Goal: Task Accomplishment & Management: Manage account settings

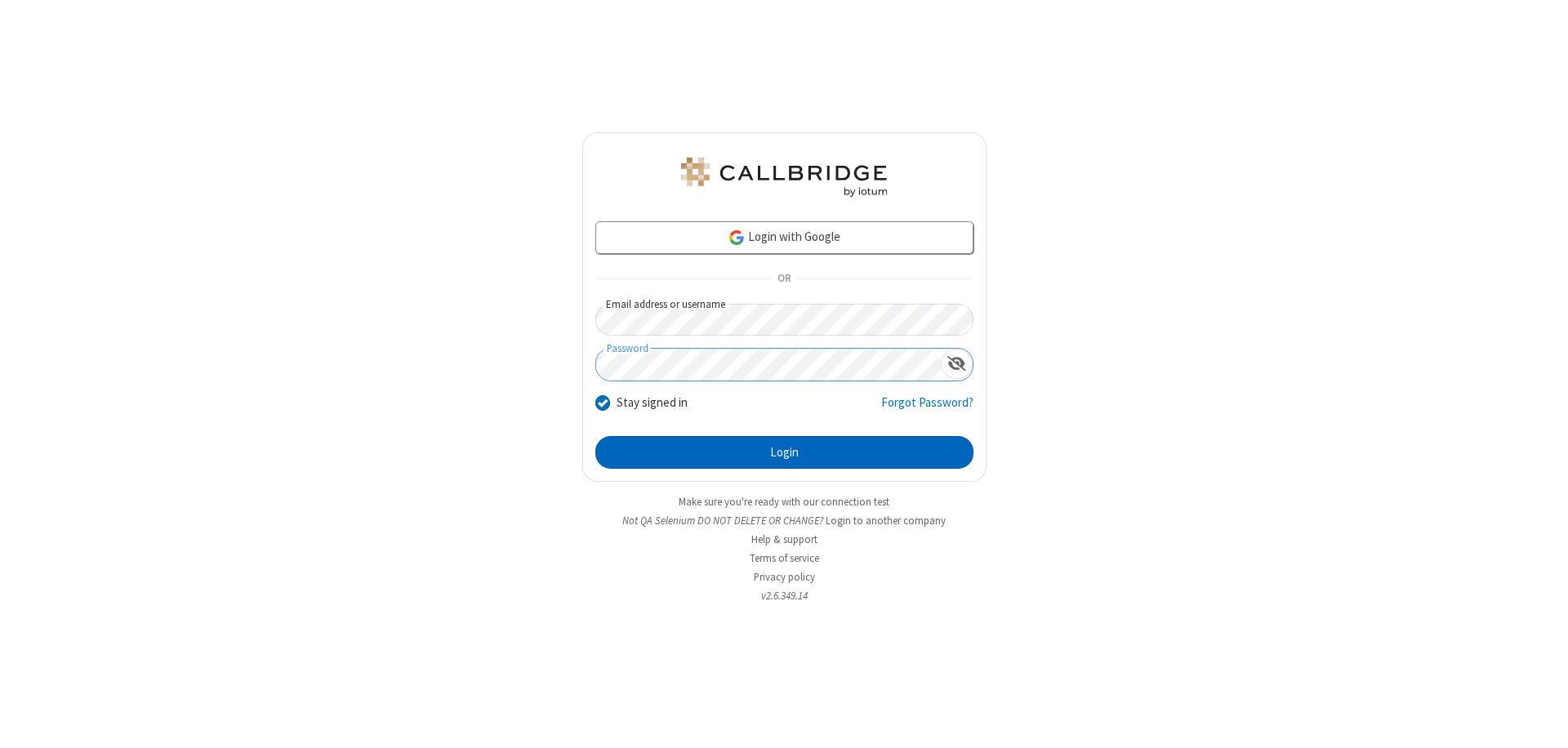
click at [784, 453] on button "Login" at bounding box center [784, 452] width 378 height 32
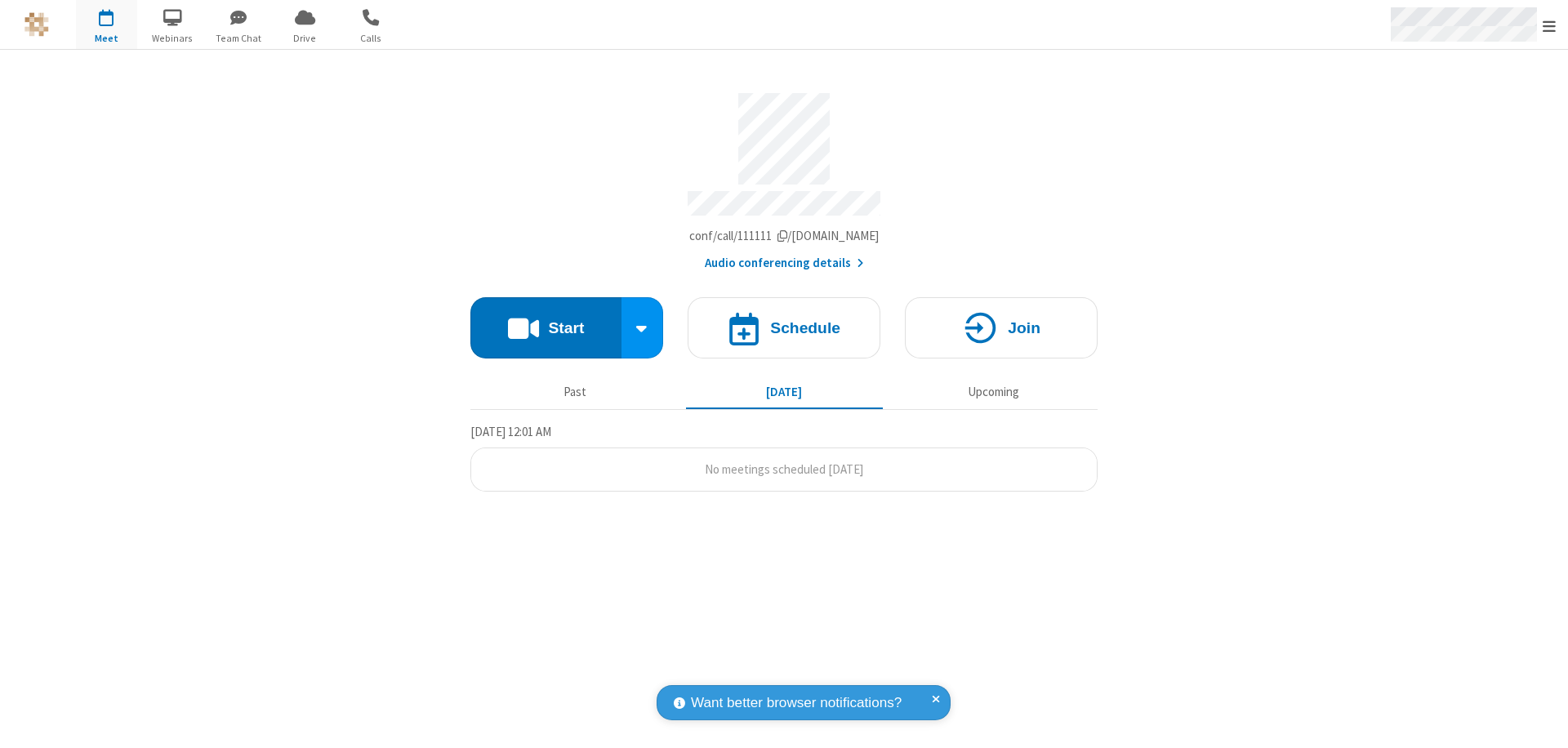
click at [1549, 26] on span "Open menu" at bounding box center [1548, 26] width 13 height 17
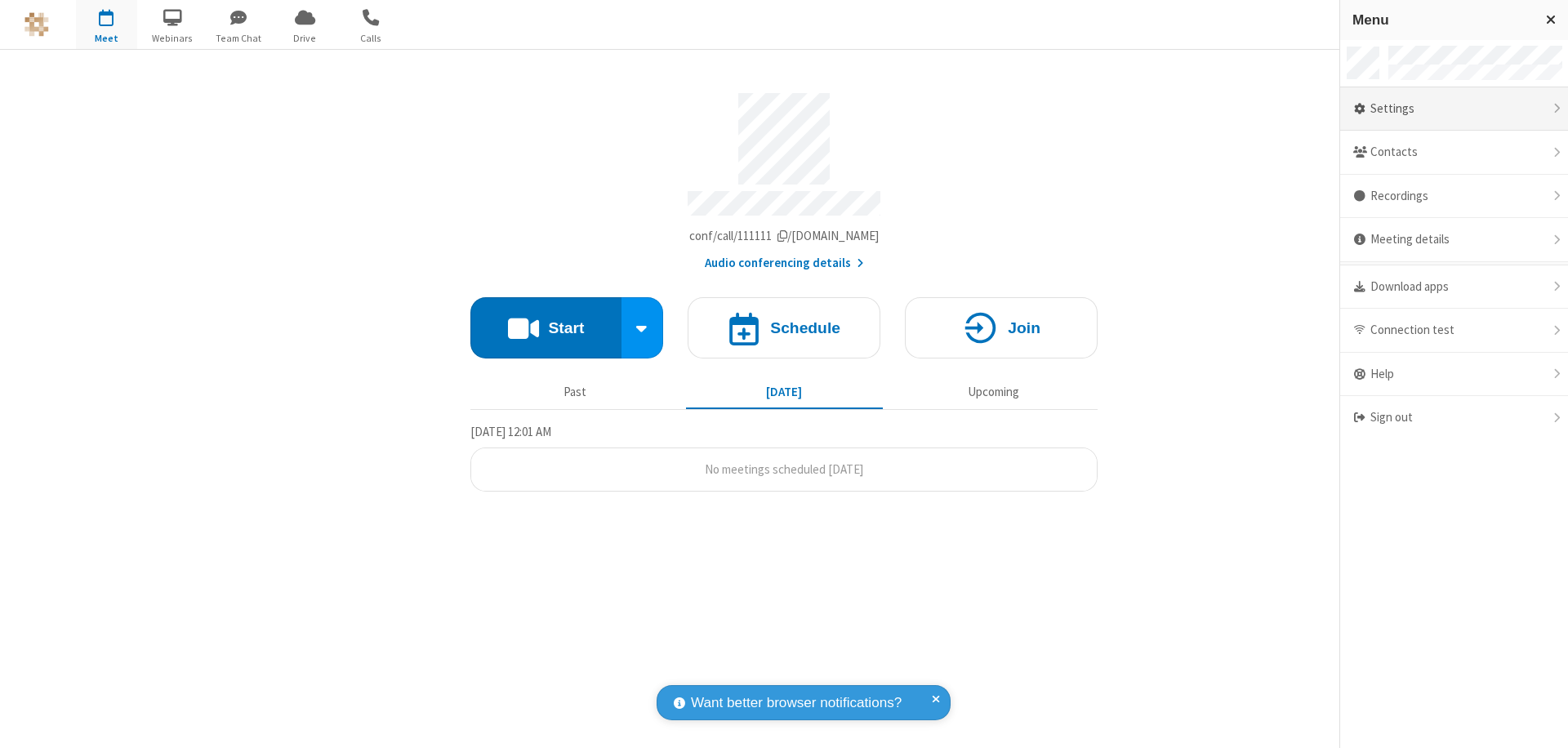
click at [1454, 108] on div "Settings" at bounding box center [1454, 109] width 228 height 44
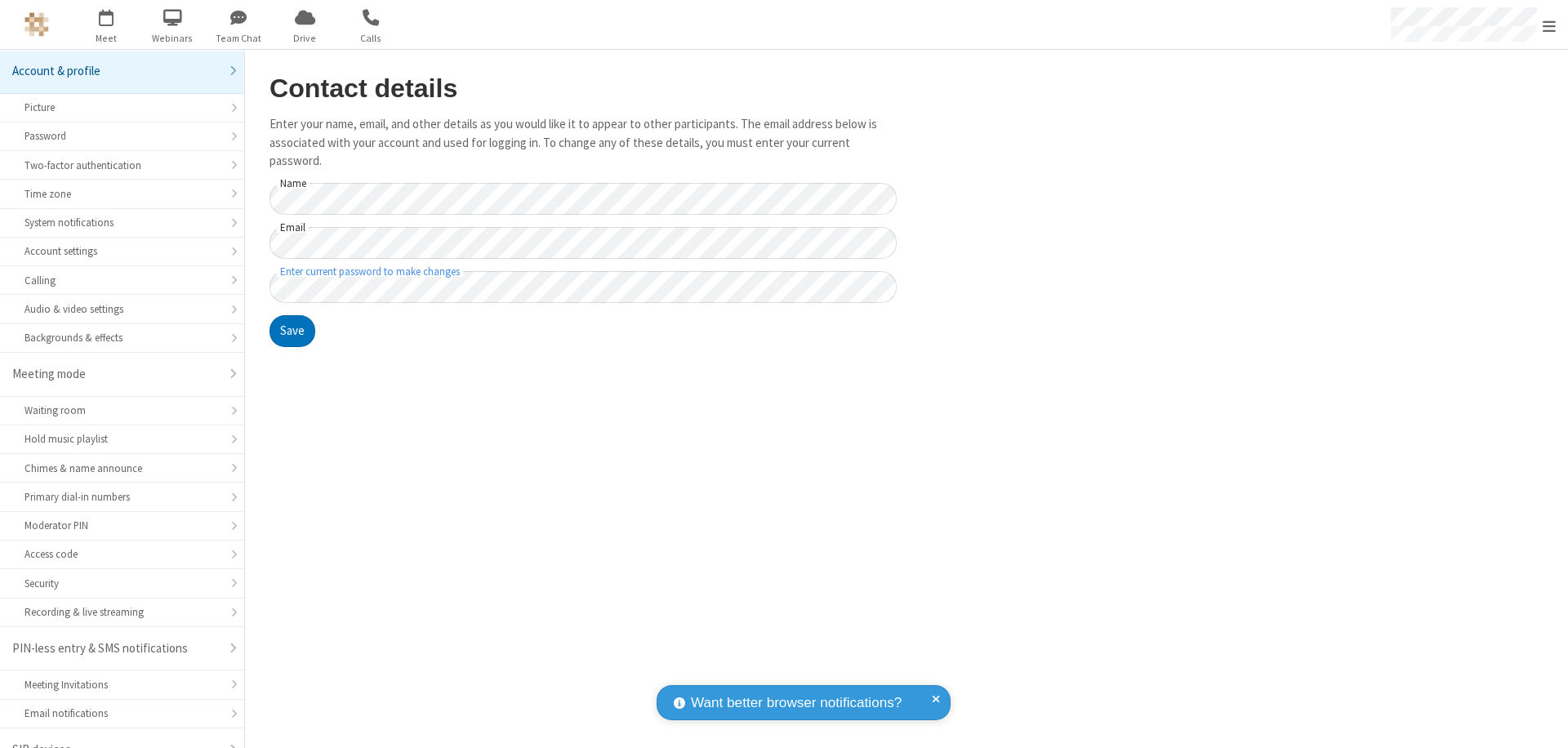
scroll to position [23, 0]
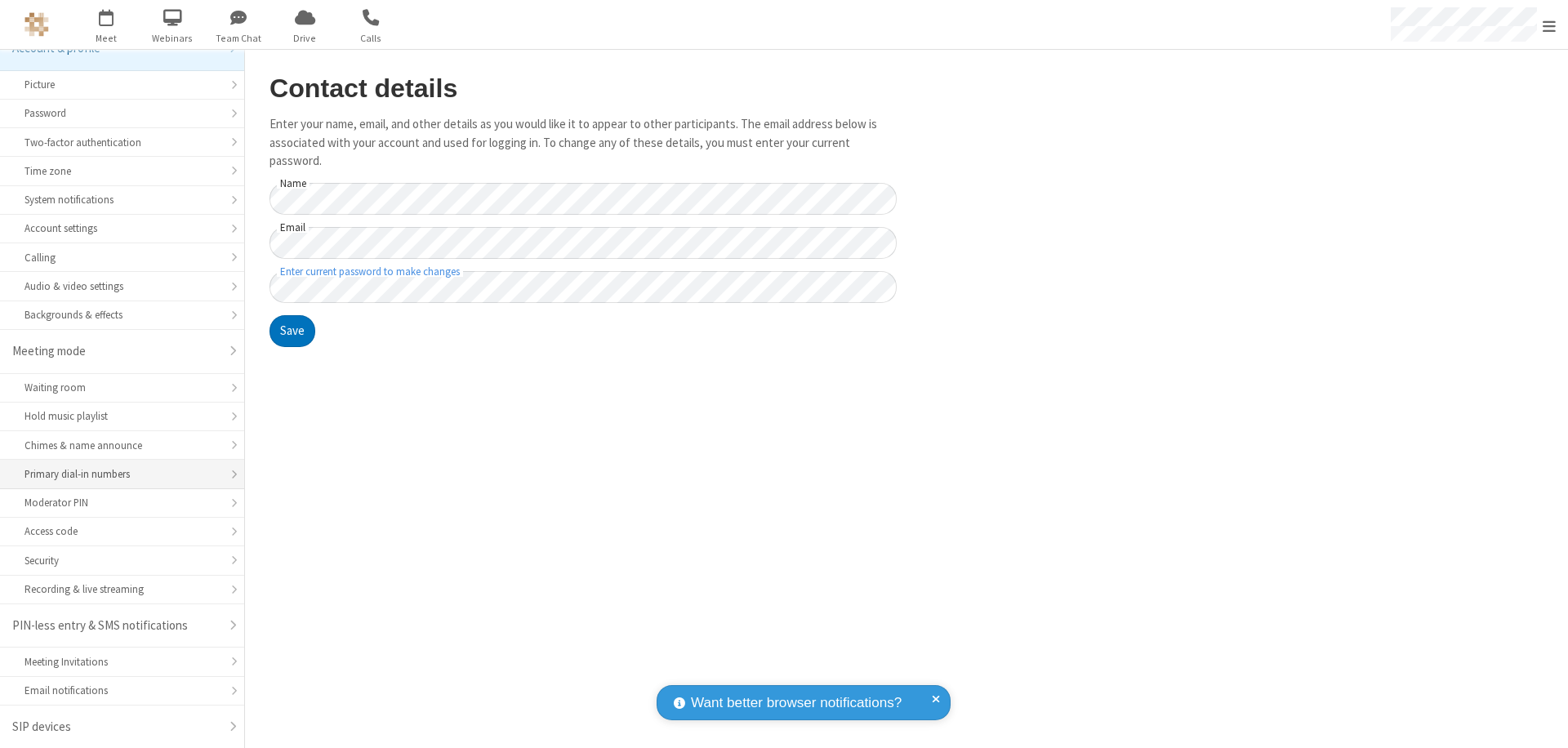
click at [116, 474] on div "Primary dial-in numbers" at bounding box center [122, 474] width 195 height 16
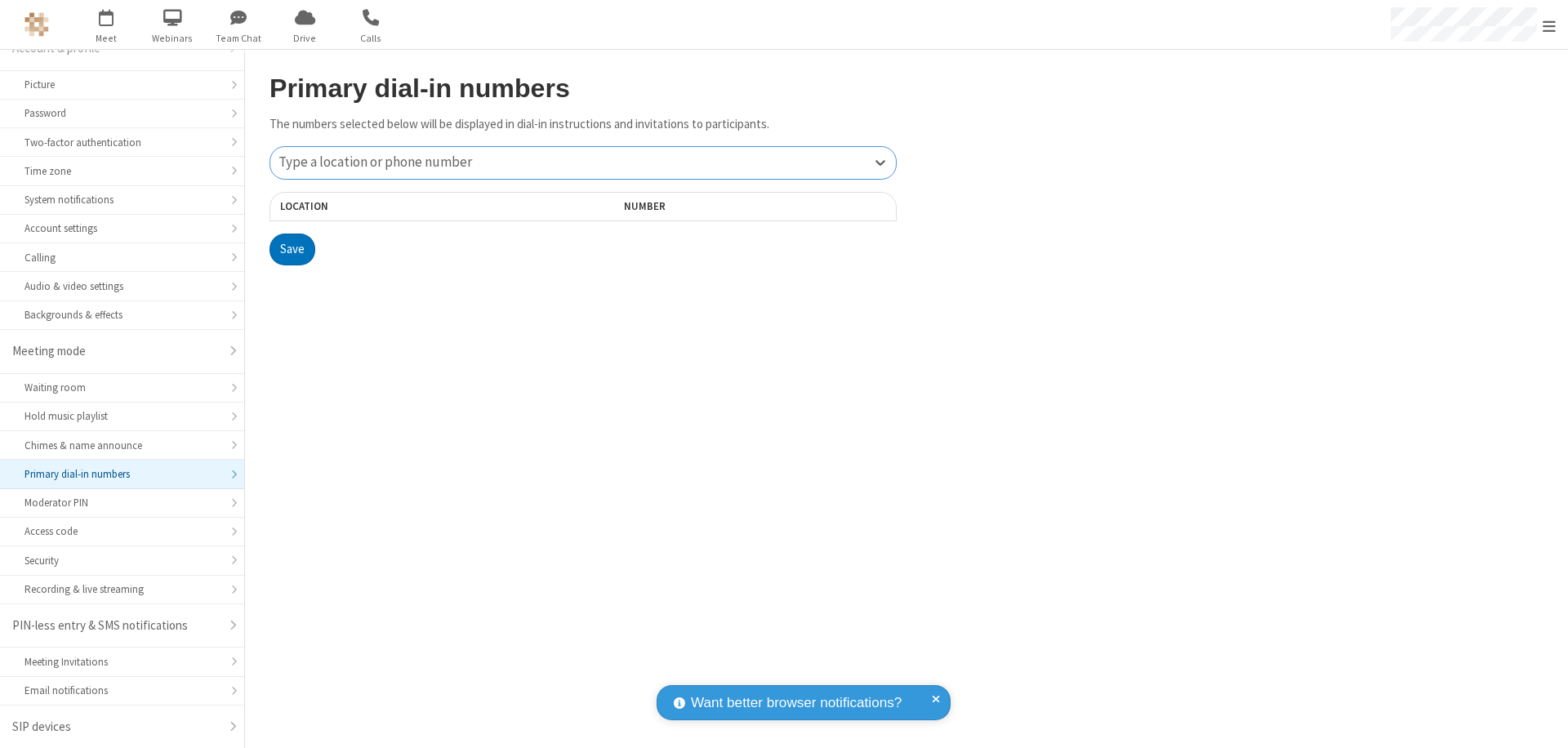
click at [583, 162] on div "Type a location or phone number" at bounding box center [583, 162] width 626 height 31
type input "[PHONE_NUMBER]"
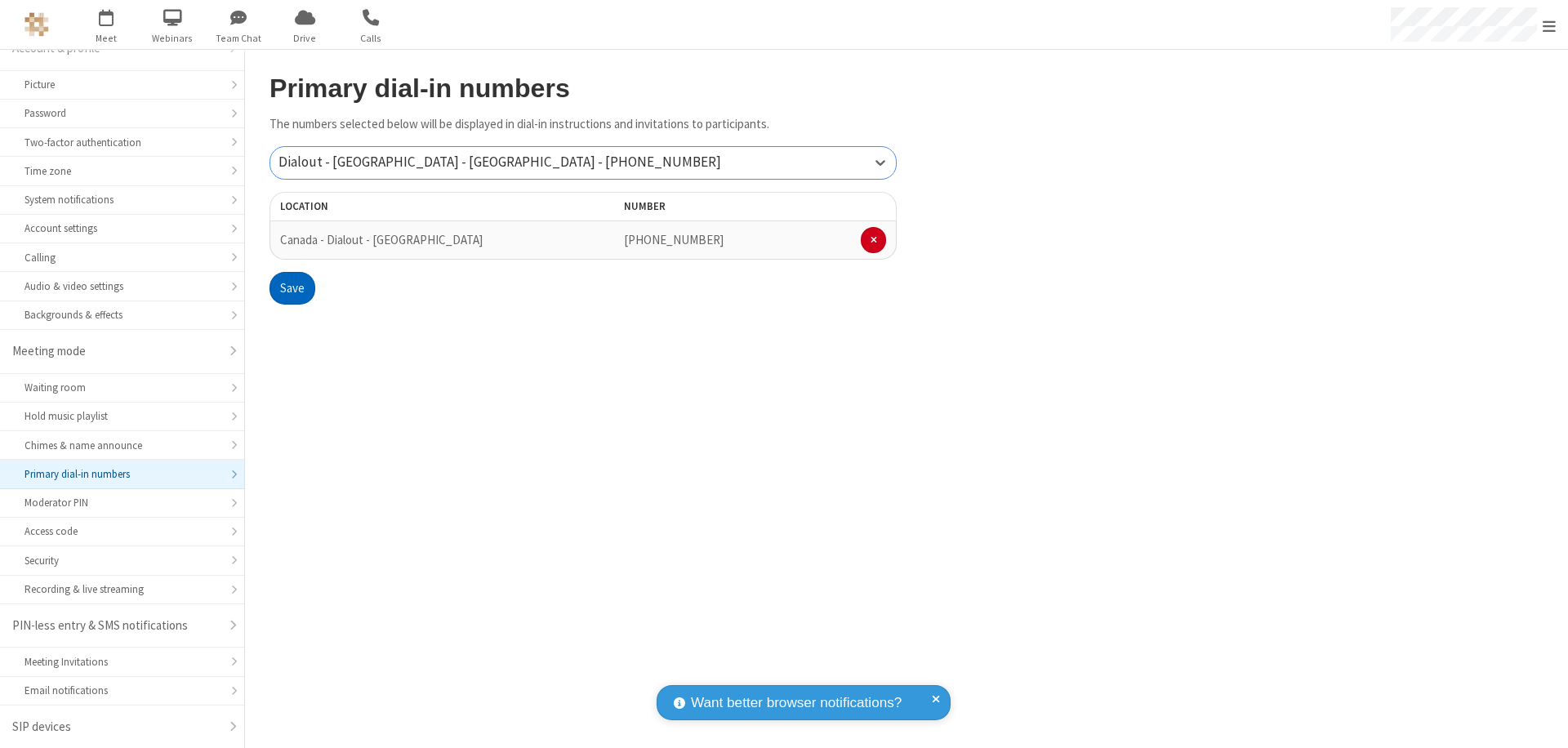
click at [291, 288] on button "Save" at bounding box center [292, 287] width 45 height 32
